Goal: Find specific page/section: Find specific page/section

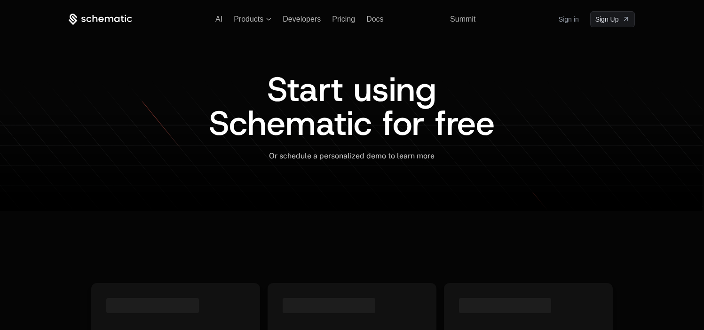
click at [559, 22] on link "Sign in" at bounding box center [568, 19] width 20 height 15
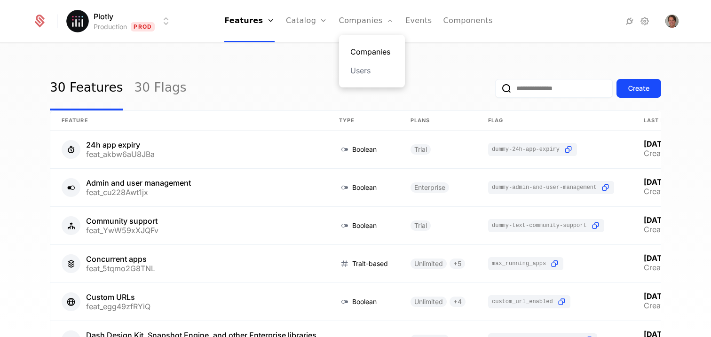
click at [371, 51] on link "Companies" at bounding box center [371, 51] width 43 height 11
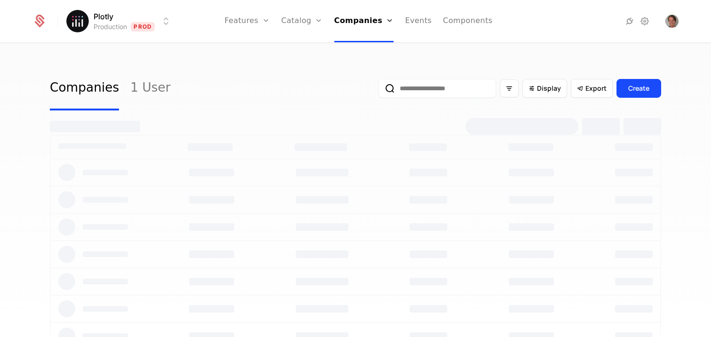
click at [426, 86] on input "email" at bounding box center [437, 88] width 118 height 19
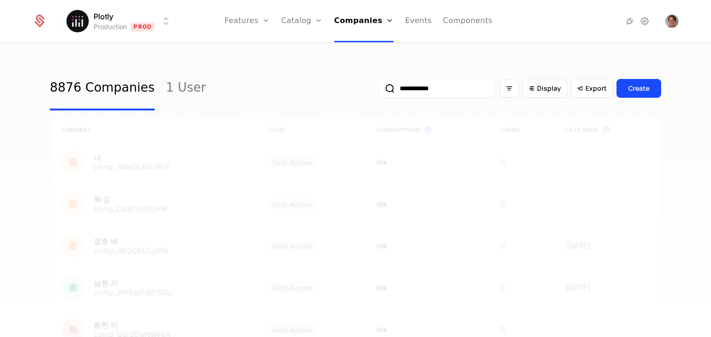
type input "**********"
click at [378, 90] on button "submit" at bounding box center [378, 90] width 0 height 0
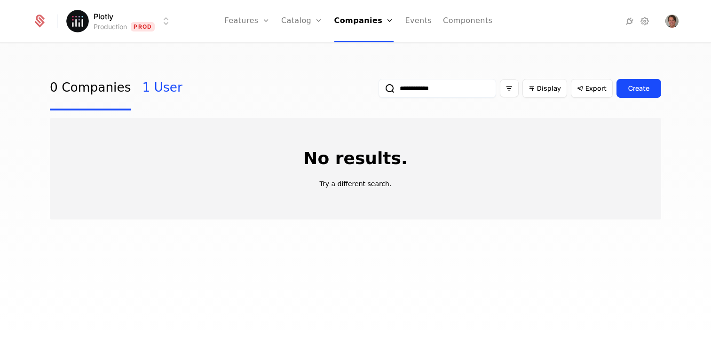
click at [154, 77] on link "1 User" at bounding box center [162, 88] width 40 height 44
